Goal: Navigation & Orientation: Find specific page/section

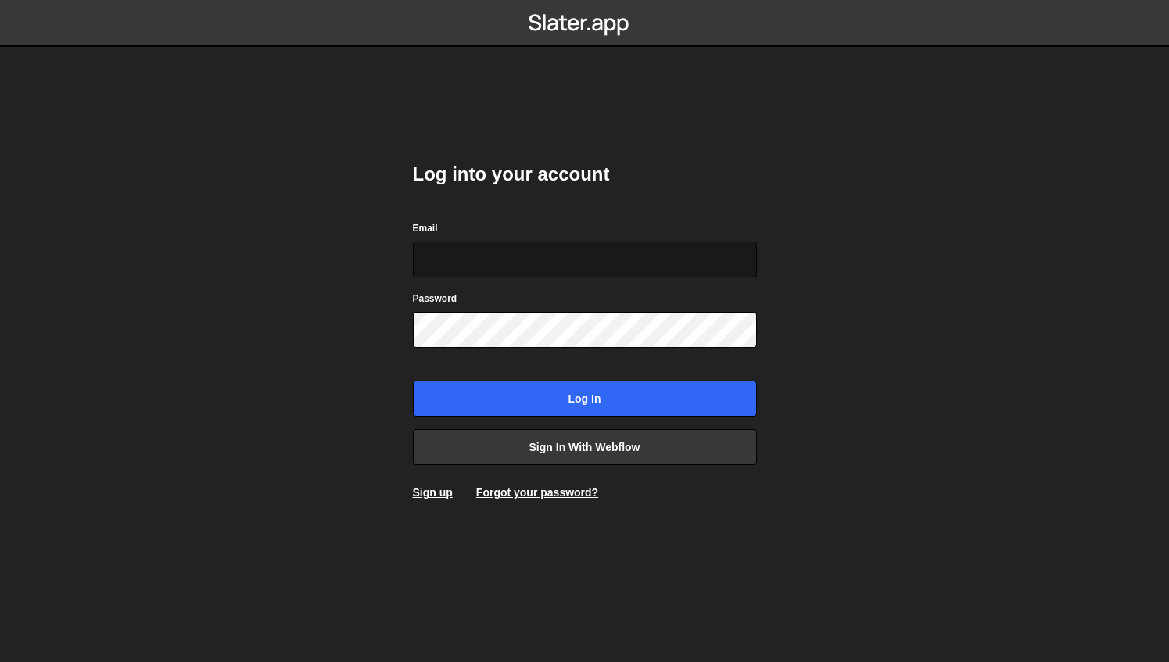
click at [453, 244] on input "Email" at bounding box center [585, 260] width 344 height 36
type input "[PERSON_NAME][EMAIL_ADDRESS][PERSON_NAME][DOMAIN_NAME]"
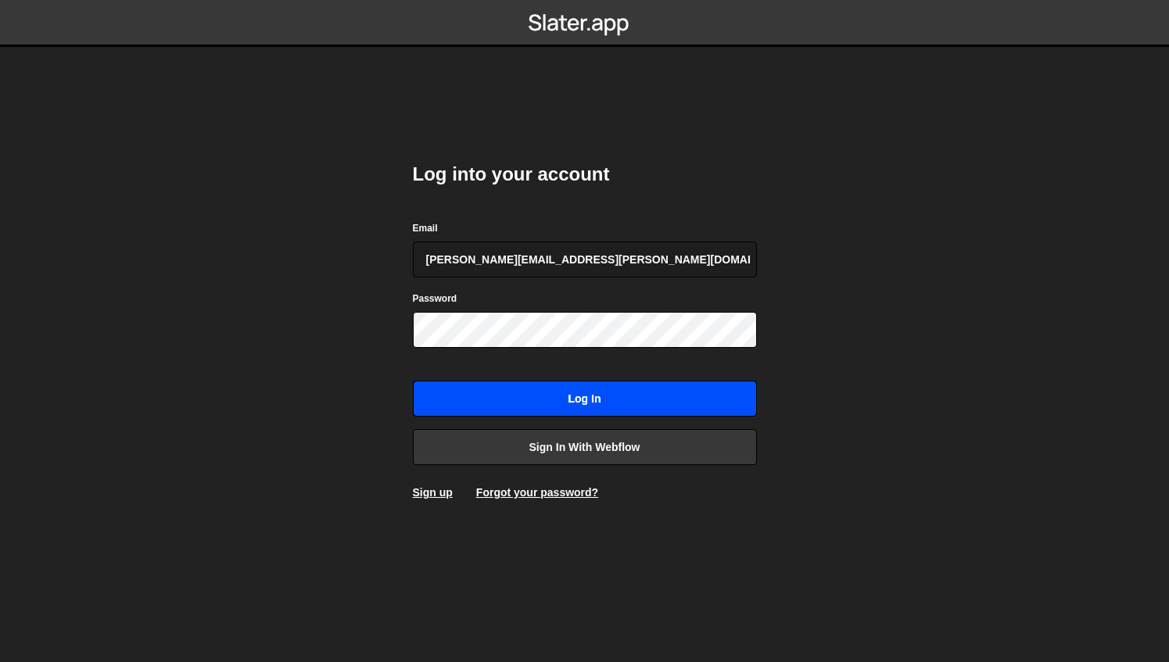
click at [506, 397] on input "Log in" at bounding box center [585, 399] width 344 height 36
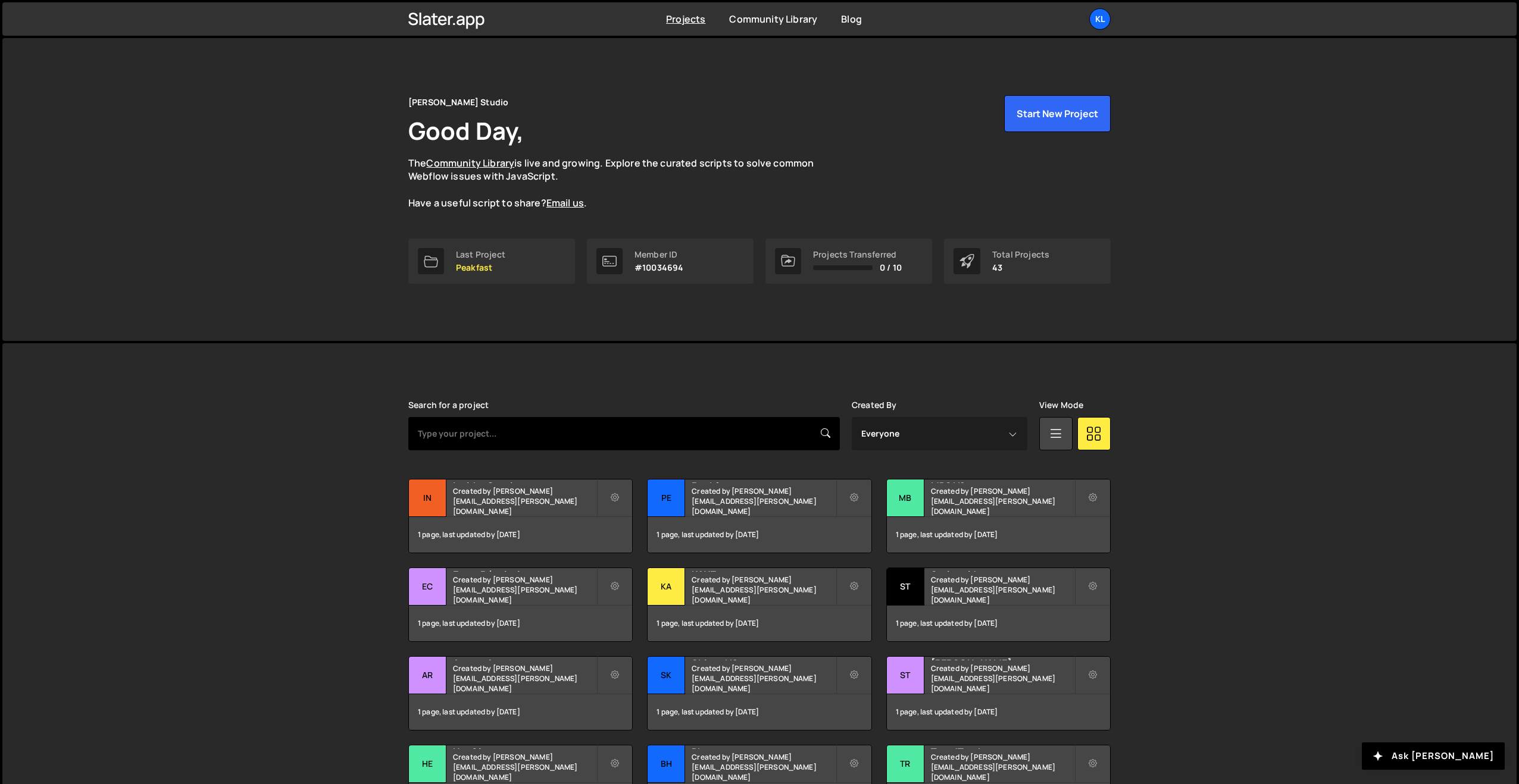
click at [519, 435] on input "text" at bounding box center [624, 434] width 432 height 33
type input "heys"
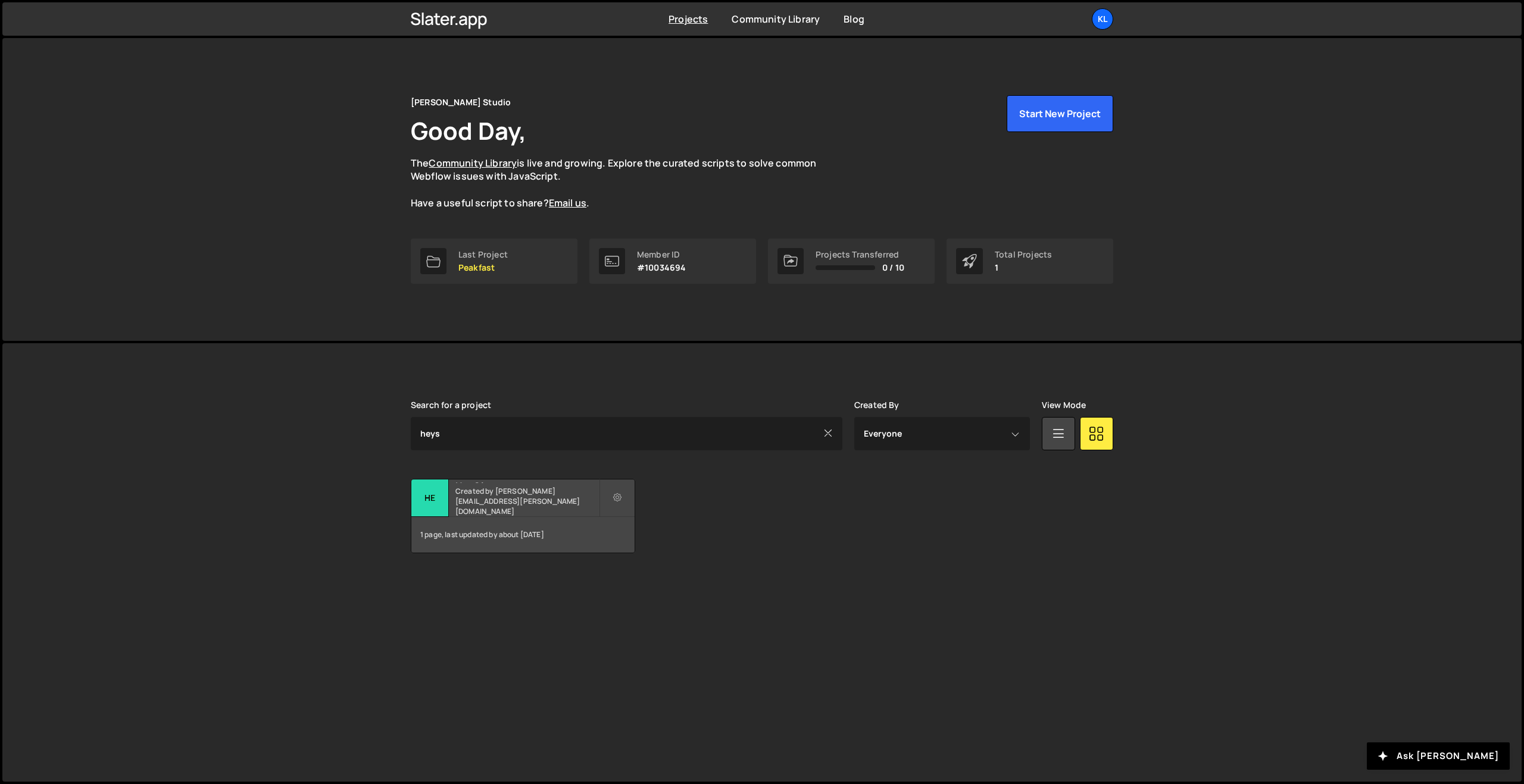
click at [484, 509] on small "Created by [PERSON_NAME][EMAIL_ADDRESS][PERSON_NAME][DOMAIN_NAME]" at bounding box center [527, 502] width 143 height 30
